Goal: Register for event/course

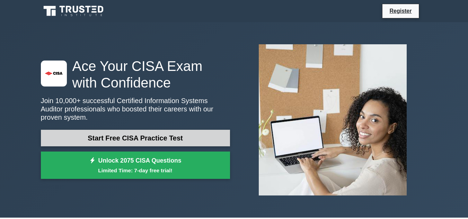
click at [72, 131] on link "Start Free CISA Practice Test" at bounding box center [135, 138] width 189 height 17
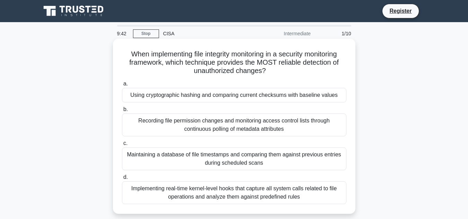
click at [268, 166] on div "Maintaining a database of file timestamps and comparing them against previous e…" at bounding box center [234, 159] width 225 height 23
click at [122, 146] on input "c. Maintaining a database of file timestamps and comparing them against previou…" at bounding box center [122, 143] width 0 height 5
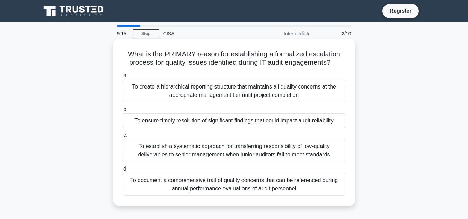
click at [315, 84] on div "To create a hierarchical reporting structure that maintains all quality concern…" at bounding box center [234, 91] width 225 height 23
click at [122, 78] on input "a. To create a hierarchical reporting structure that maintains all quality conc…" at bounding box center [122, 75] width 0 height 5
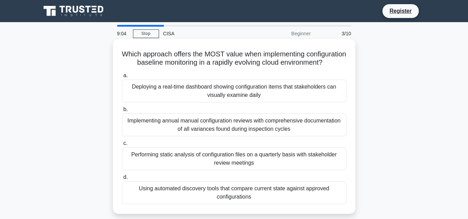
click at [306, 101] on div "Deploying a real-time dashboard showing configuration items that stakeholders c…" at bounding box center [234, 91] width 225 height 23
click at [122, 78] on input "a. Deploying a real-time dashboard showing configuration items that stakeholder…" at bounding box center [122, 75] width 0 height 5
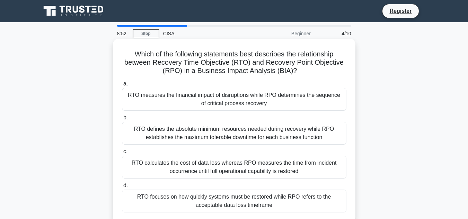
click at [308, 102] on div "RTO measures the financial impact of disruptions while RPO determines the seque…" at bounding box center [234, 99] width 225 height 23
click at [122, 86] on input "a. RTO measures the financial impact of disruptions while RPO determines the se…" at bounding box center [122, 84] width 0 height 5
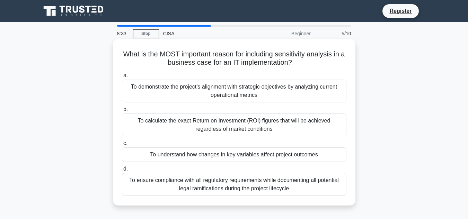
click at [283, 189] on div "To ensure compliance with all regulatory requirements while documenting all pot…" at bounding box center [234, 184] width 225 height 23
click at [122, 172] on input "d. To ensure compliance with all regulatory requirements while documenting all …" at bounding box center [122, 169] width 0 height 5
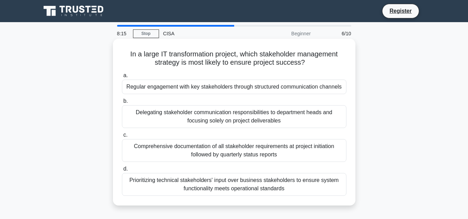
click at [328, 85] on div "Regular engagement with key stakeholders through structured communication chann…" at bounding box center [234, 87] width 225 height 15
click at [122, 78] on input "a. Regular engagement with key stakeholders through structured communication ch…" at bounding box center [122, 75] width 0 height 5
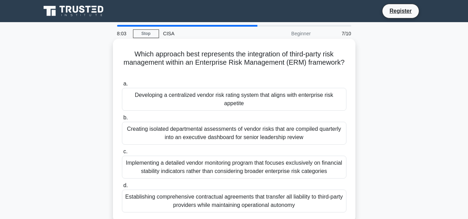
click at [291, 167] on div "Implementing a detailed vendor monitoring program that focuses exclusively on f…" at bounding box center [234, 167] width 225 height 23
click at [122, 154] on input "c. Implementing a detailed vendor monitoring program that focuses exclusively o…" at bounding box center [122, 152] width 0 height 5
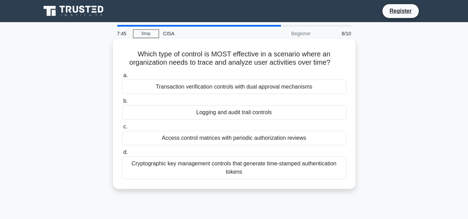
click at [318, 110] on div "Logging and audit trail controls" at bounding box center [234, 112] width 225 height 15
click at [122, 104] on input "b. Logging and audit trail controls" at bounding box center [122, 101] width 0 height 5
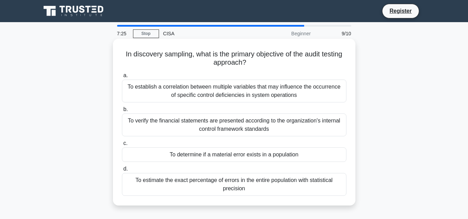
click at [340, 97] on div "To establish a correlation between multiple variables that may influence the oc…" at bounding box center [234, 91] width 225 height 23
click at [122, 78] on input "a. To establish a correlation between multiple variables that may influence the…" at bounding box center [122, 75] width 0 height 5
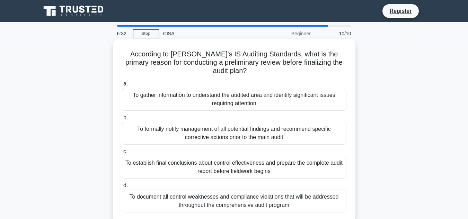
click at [328, 93] on div "To gather information to understand the audited area and identify significant i…" at bounding box center [234, 99] width 225 height 23
click at [122, 86] on input "a. To gather information to understand the audited area and identify significan…" at bounding box center [122, 84] width 0 height 5
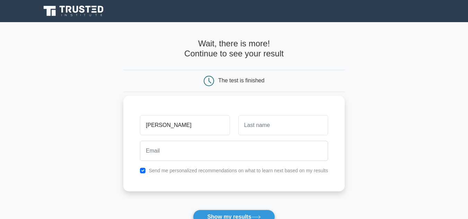
type input "joylyn"
click at [263, 131] on input "text" at bounding box center [283, 125] width 90 height 20
type input "tekeshe"
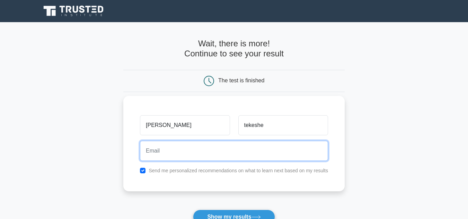
click at [179, 155] on input "email" at bounding box center [234, 151] width 188 height 20
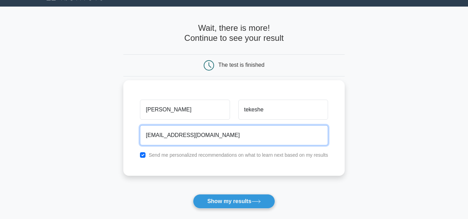
scroll to position [34, 0]
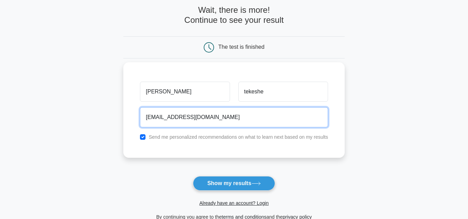
type input "joylyntekeshe@gmail.com"
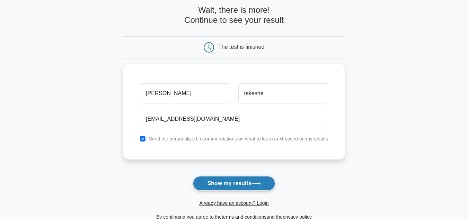
click at [243, 185] on button "Show my results" at bounding box center [234, 183] width 82 height 15
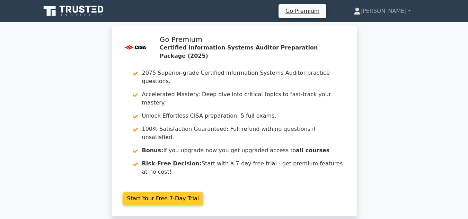
click at [162, 192] on link "Start Your Free 7-Day Trial" at bounding box center [163, 198] width 81 height 13
